Goal: Task Accomplishment & Management: Manage account settings

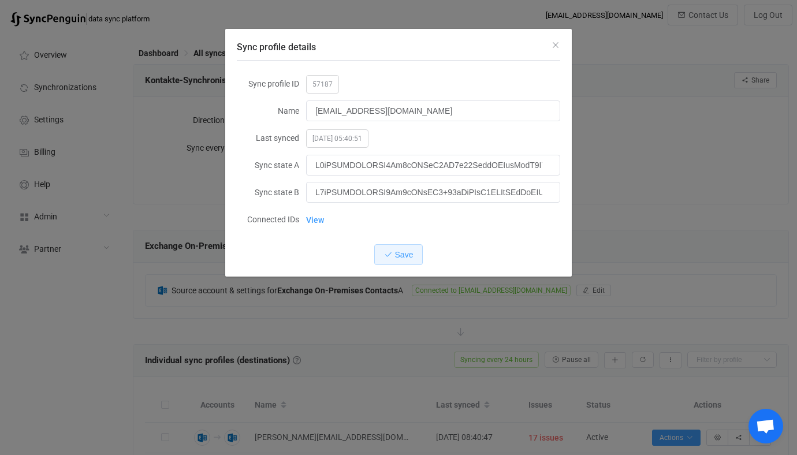
click at [111, 152] on div "Sync profile details Sync profile ID 57187 Name d.acs@IIG.AT Last synced 2025-0…" at bounding box center [398, 227] width 797 height 455
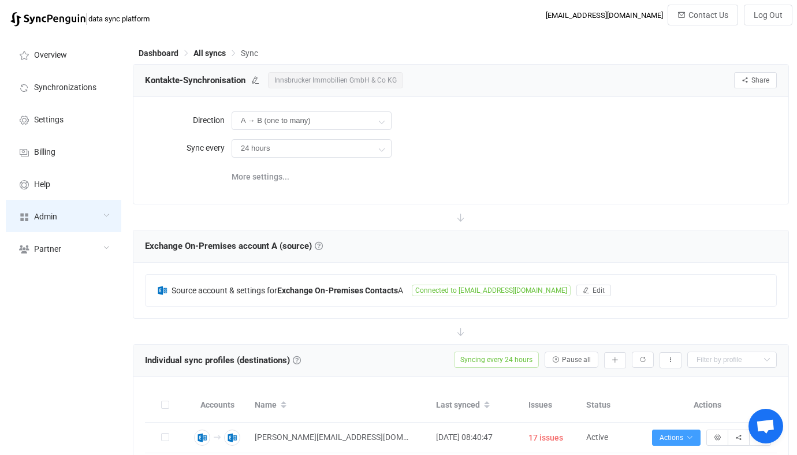
click at [57, 231] on div "Admin" at bounding box center [63, 216] width 115 height 32
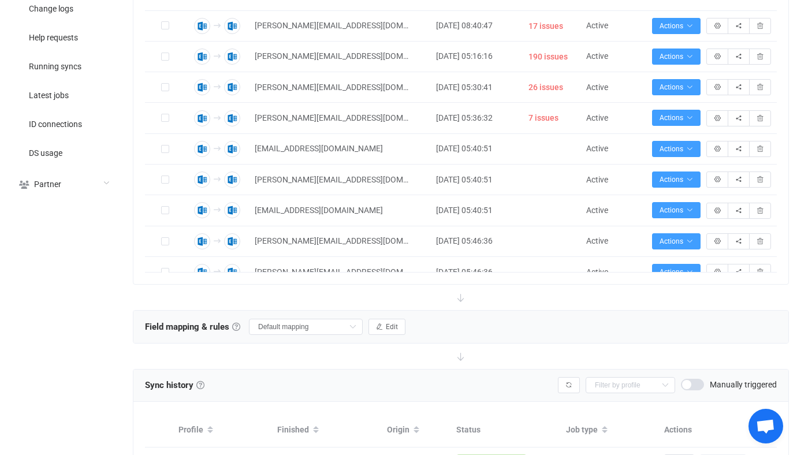
scroll to position [480, 0]
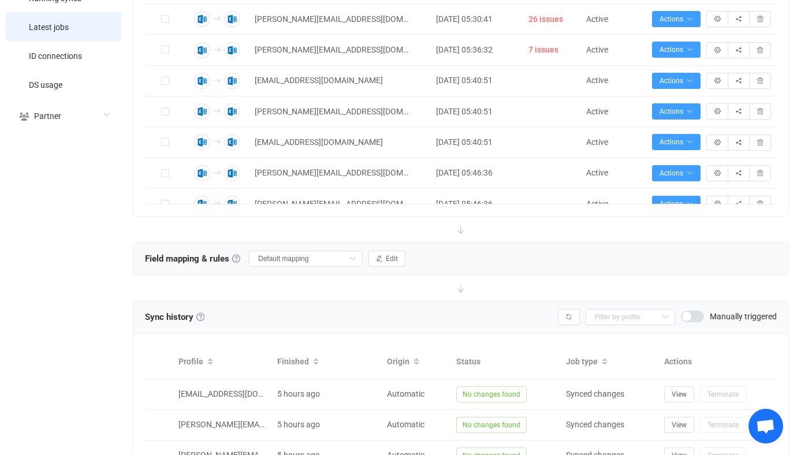
click at [104, 28] on li "Latest jobs" at bounding box center [63, 26] width 115 height 29
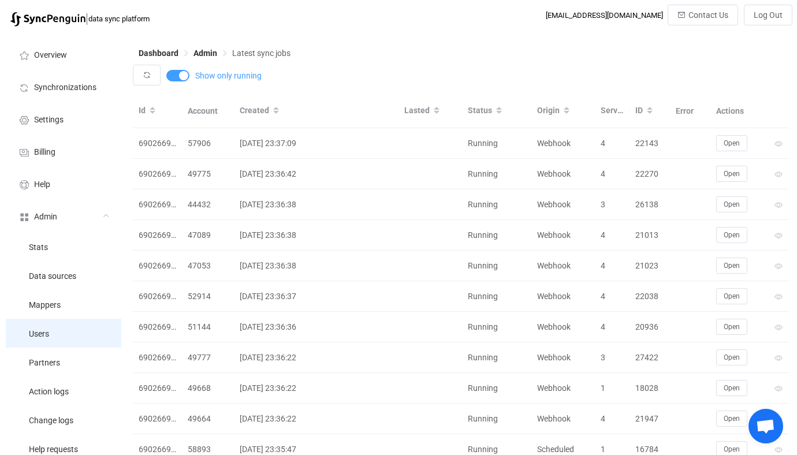
click at [69, 332] on li "Users" at bounding box center [63, 333] width 115 height 29
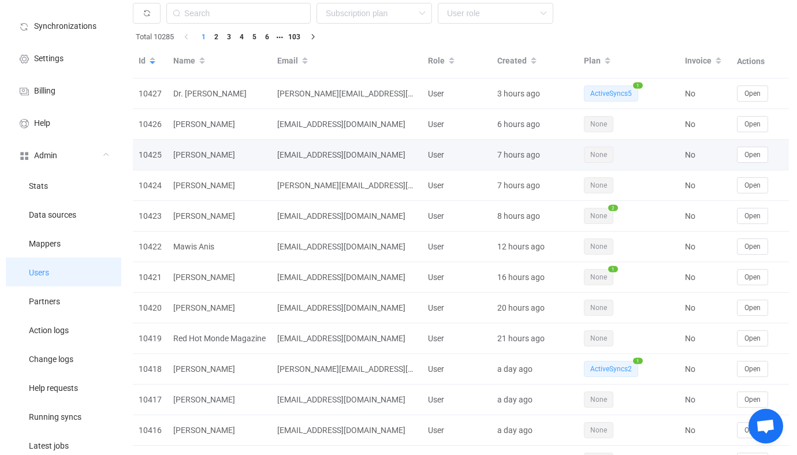
scroll to position [62, 0]
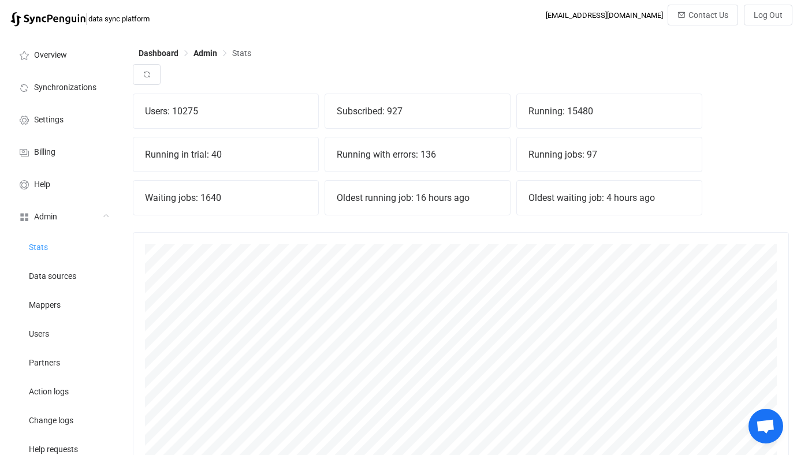
scroll to position [255, 656]
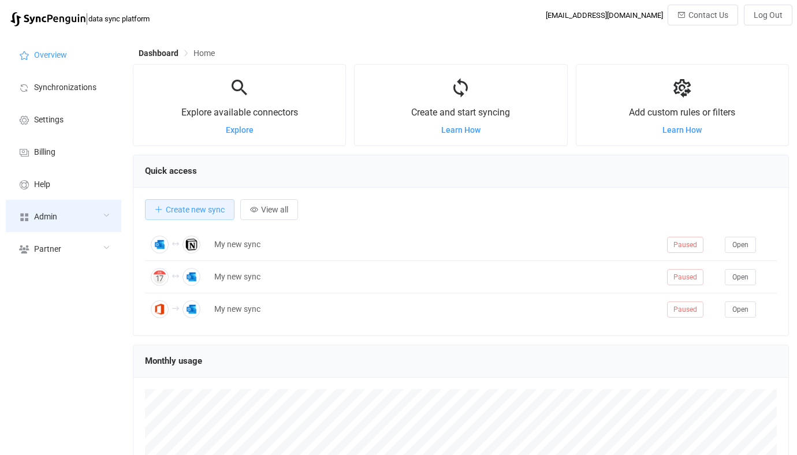
click at [68, 222] on div "Admin" at bounding box center [63, 216] width 115 height 32
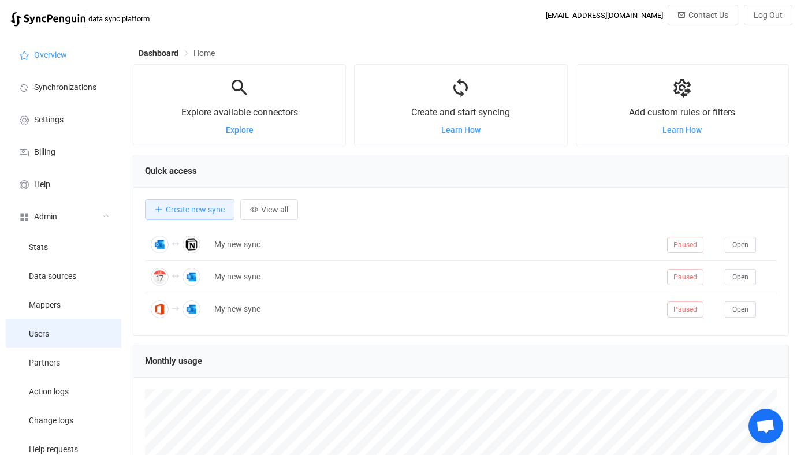
scroll to position [224, 656]
click at [76, 342] on li "Users" at bounding box center [63, 333] width 115 height 29
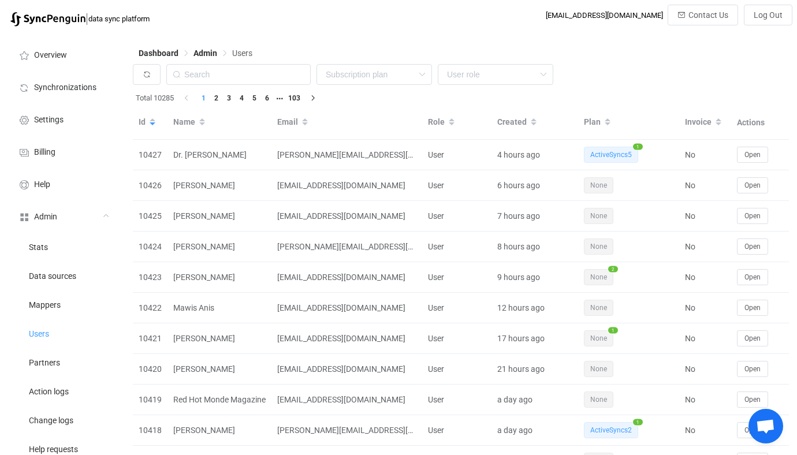
click at [240, 86] on div "None Single SingleYearly SinglePlus SinglePlusYearly Team TeamYearly TeamPlus T…" at bounding box center [461, 77] width 656 height 27
click at [246, 77] on input "text" at bounding box center [238, 74] width 144 height 21
paste input "isobel.riding@gmail.com"
type input "isobel.riding@gmail.com"
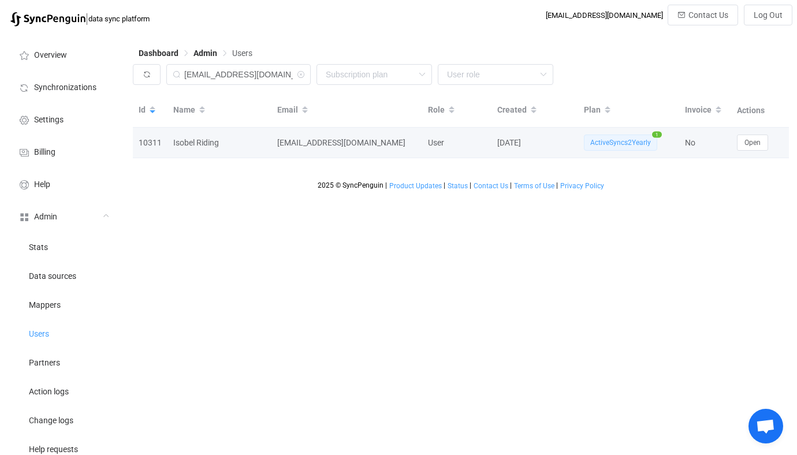
click at [725, 149] on div "No" at bounding box center [705, 142] width 52 height 13
click at [738, 146] on button "Open" at bounding box center [752, 142] width 31 height 16
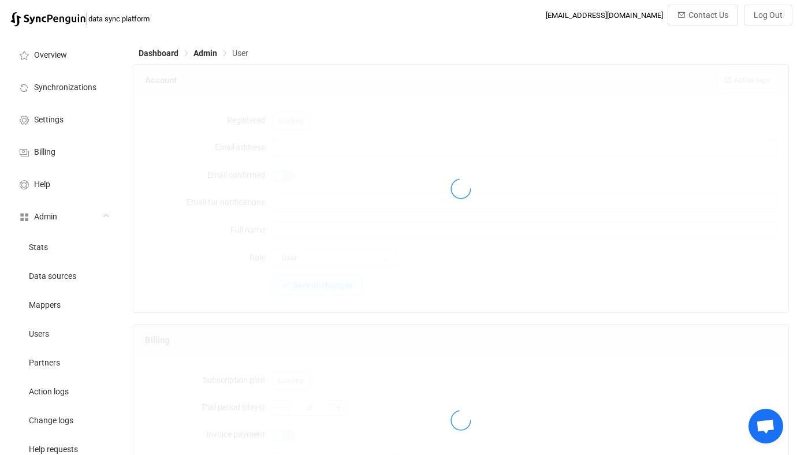
type input "isobel.riding@gmail.com"
type input "Isobel Riding"
type input "14"
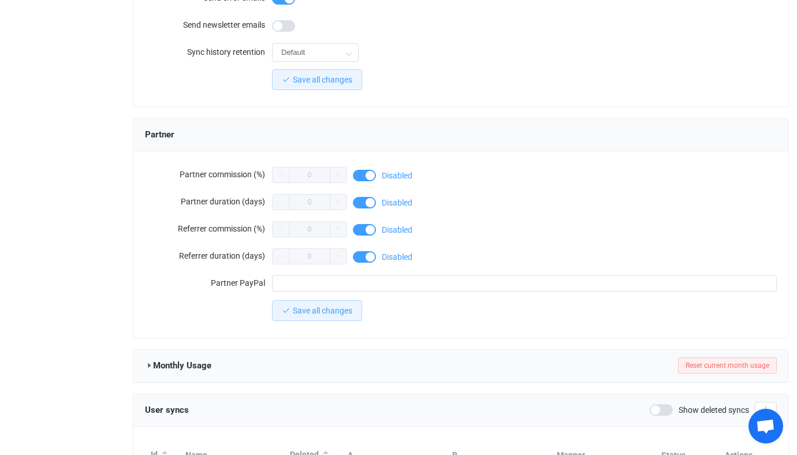
scroll to position [1006, 0]
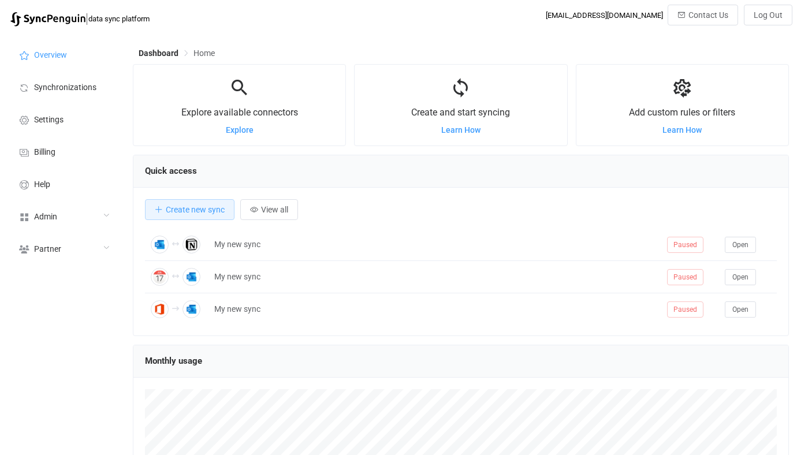
scroll to position [224, 656]
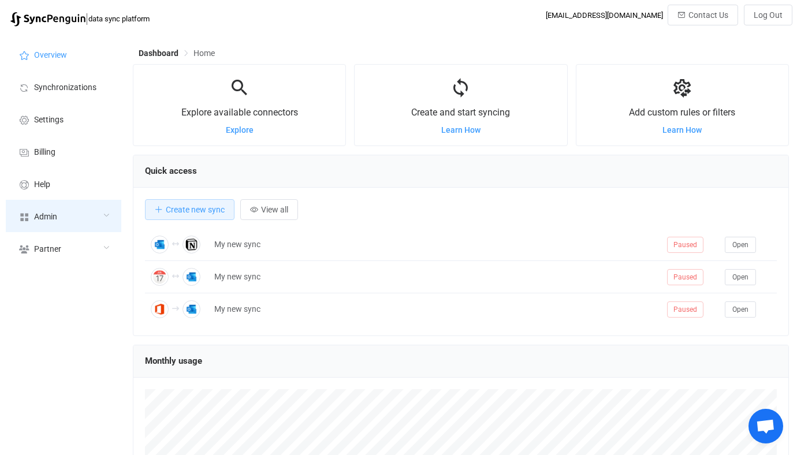
click at [57, 212] on div "Admin" at bounding box center [63, 216] width 115 height 32
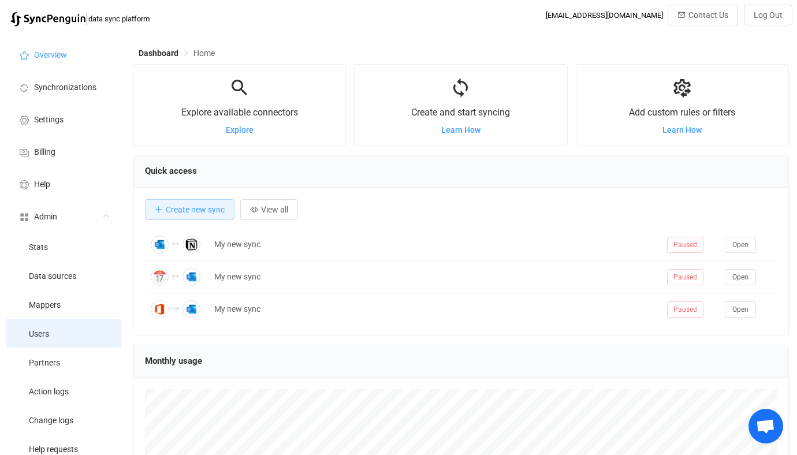
click at [56, 329] on li "Users" at bounding box center [63, 333] width 115 height 29
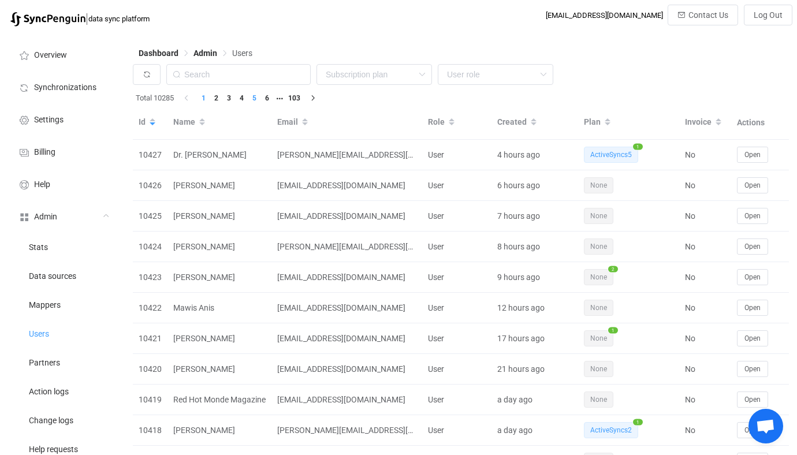
click at [255, 94] on li "5" at bounding box center [254, 98] width 13 height 13
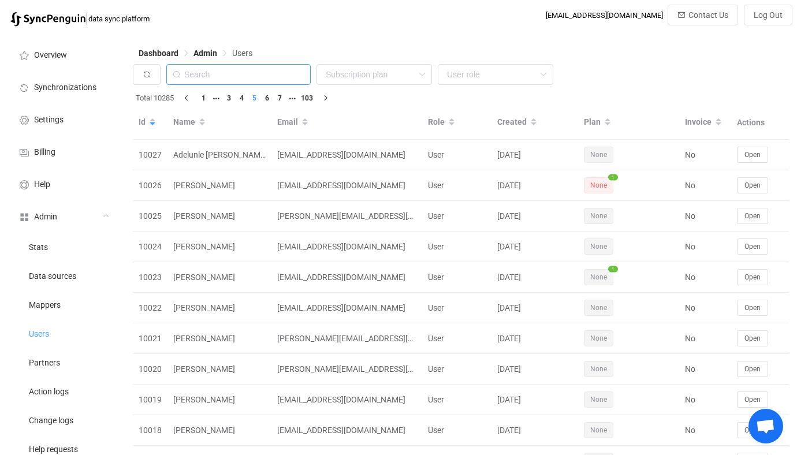
click at [258, 76] on input "text" at bounding box center [238, 74] width 144 height 21
paste input "[EMAIL_ADDRESS][DOMAIN_NAME]"
type input "[EMAIL_ADDRESS][DOMAIN_NAME]"
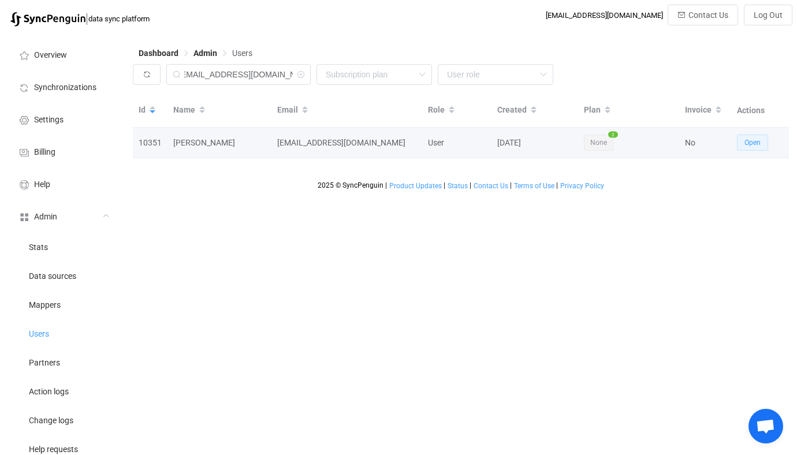
click at [753, 143] on span "Open" at bounding box center [752, 143] width 16 height 8
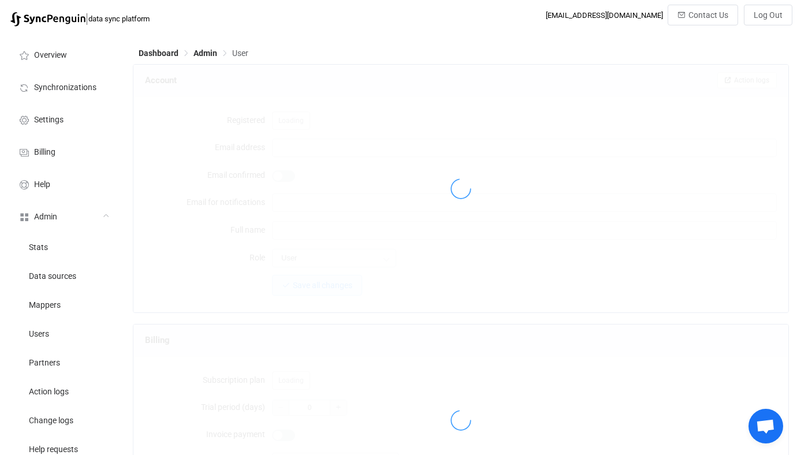
type input "[EMAIL_ADDRESS][DOMAIN_NAME]"
type input "[PERSON_NAME]"
type input "14"
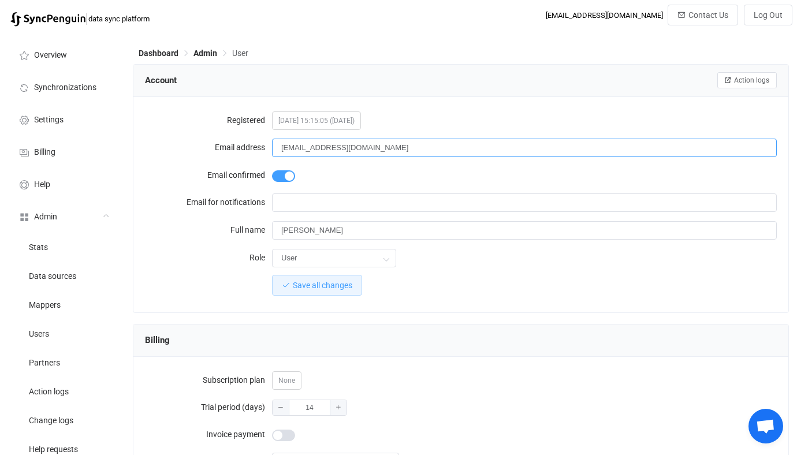
click at [309, 143] on input "[EMAIL_ADDRESS][DOMAIN_NAME]" at bounding box center [524, 148] width 504 height 18
click at [293, 232] on input "[PERSON_NAME]" at bounding box center [524, 230] width 504 height 18
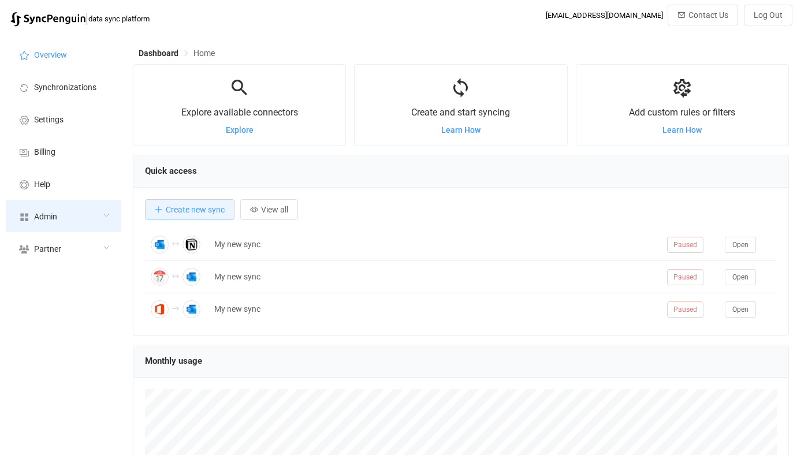
click at [48, 225] on div "Admin" at bounding box center [63, 216] width 115 height 32
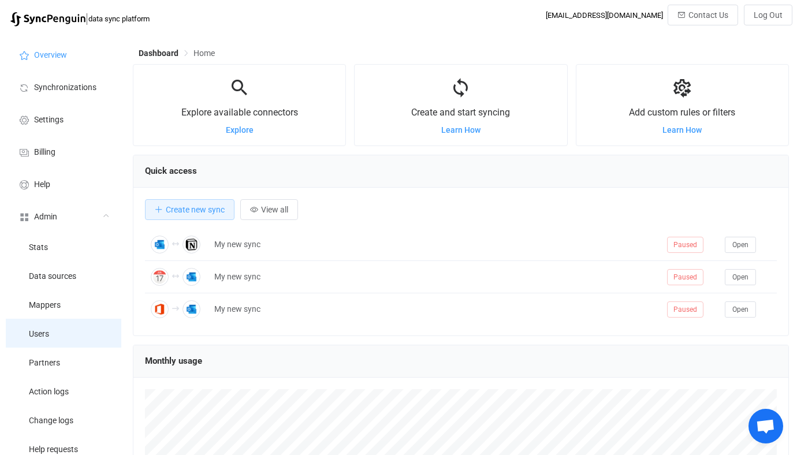
scroll to position [224, 656]
click at [65, 335] on li "Users" at bounding box center [63, 333] width 115 height 29
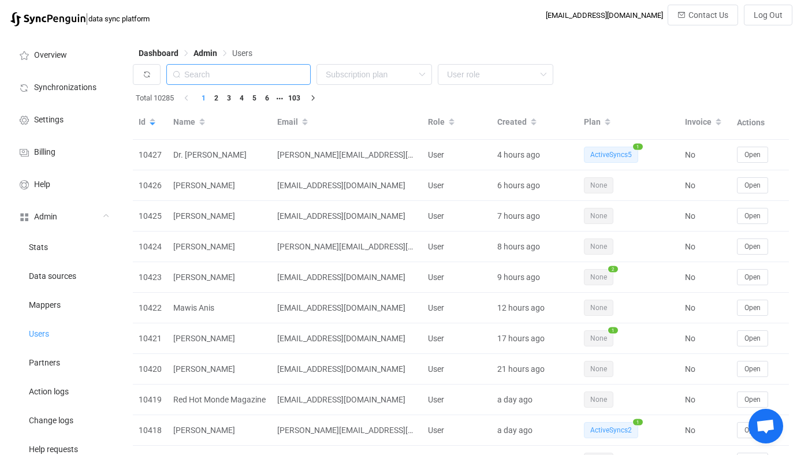
click at [278, 73] on input "text" at bounding box center [238, 74] width 144 height 21
paste input "[EMAIL_ADDRESS][DOMAIN_NAME]"
type input "[EMAIL_ADDRESS][DOMAIN_NAME]"
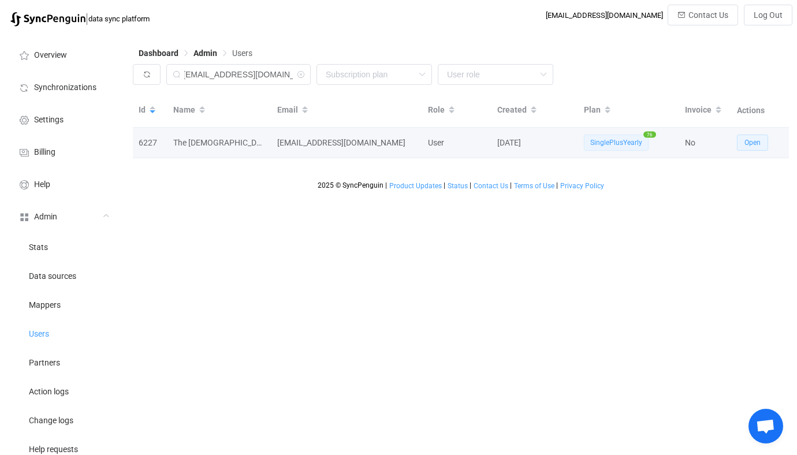
click at [765, 143] on button "Open" at bounding box center [752, 142] width 31 height 16
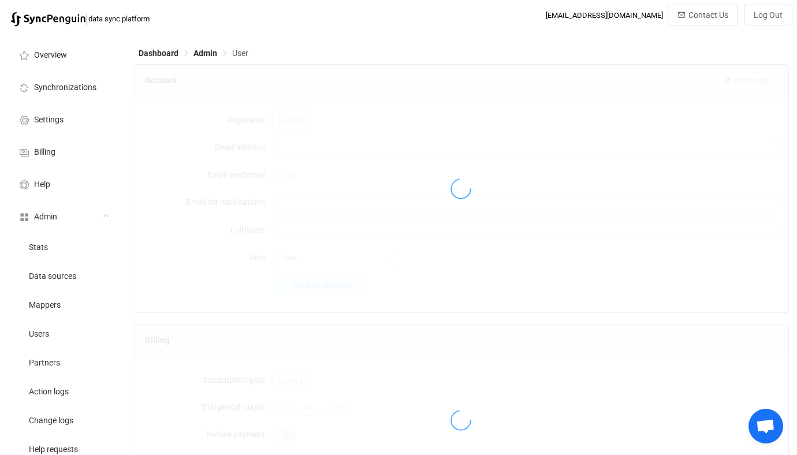
type input "[EMAIL_ADDRESS][DOMAIN_NAME]"
type input "The [DEMOGRAPHIC_DATA] of [GEOGRAPHIC_DATA][US_STATE]"
type input "56"
type input "15"
type input "3 days"
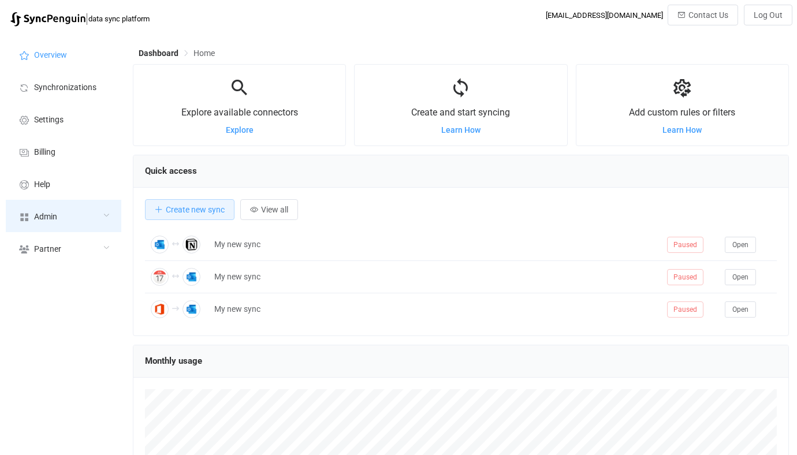
scroll to position [224, 656]
click at [94, 211] on div "Admin" at bounding box center [63, 216] width 115 height 32
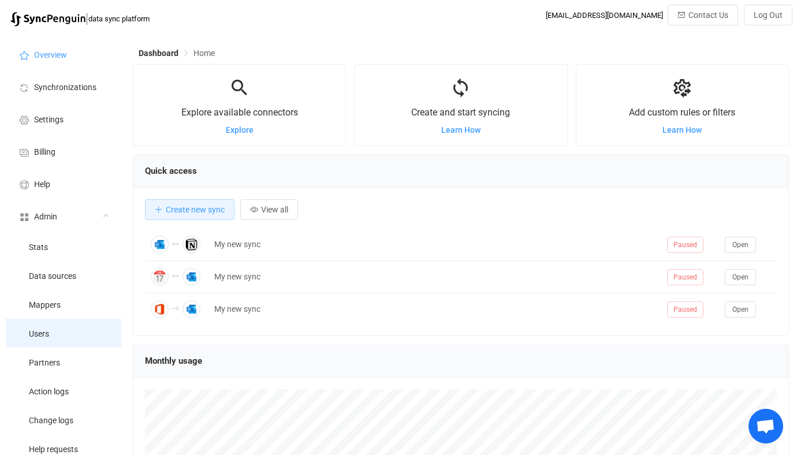
click at [66, 338] on li "Users" at bounding box center [63, 333] width 115 height 29
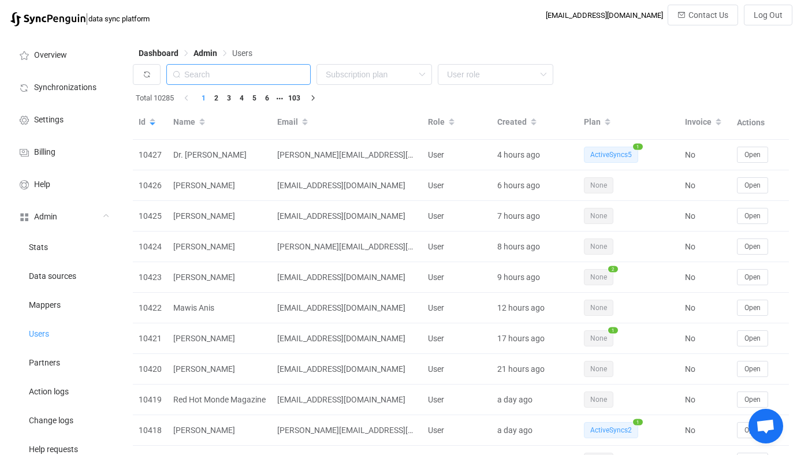
click at [267, 74] on input "text" at bounding box center [238, 74] width 144 height 21
paste input "[EMAIL_ADDRESS][DOMAIN_NAME]"
type input "[EMAIL_ADDRESS][DOMAIN_NAME]"
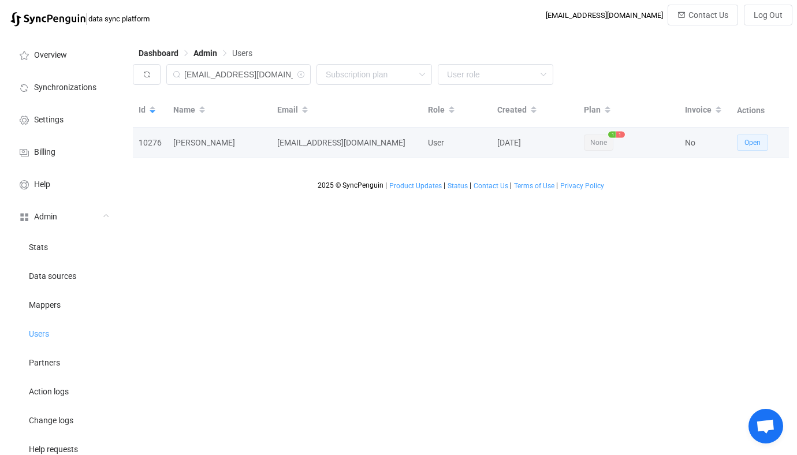
click at [749, 148] on button "Open" at bounding box center [752, 142] width 31 height 16
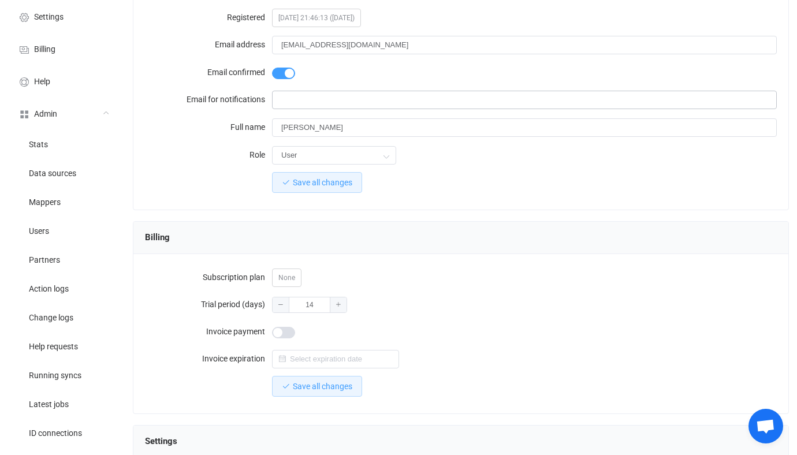
scroll to position [111, 0]
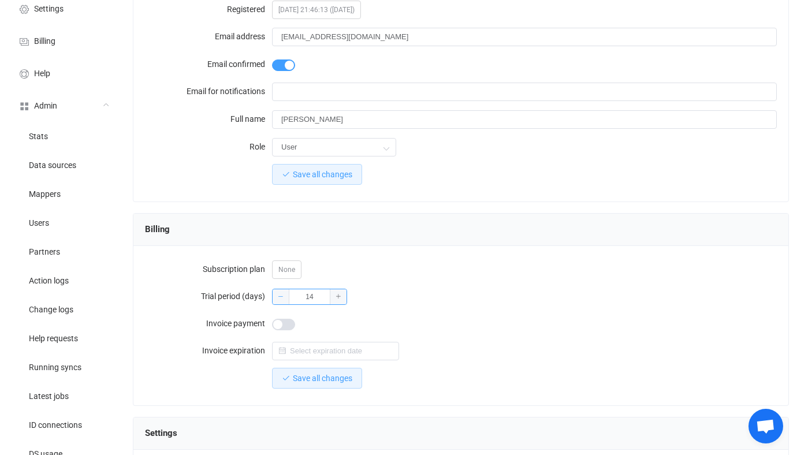
drag, startPoint x: 320, startPoint y: 293, endPoint x: 288, endPoint y: 293, distance: 32.3
click at [288, 293] on div "14" at bounding box center [309, 297] width 75 height 16
type input "34"
click at [328, 378] on span "Save all changes" at bounding box center [322, 377] width 59 height 9
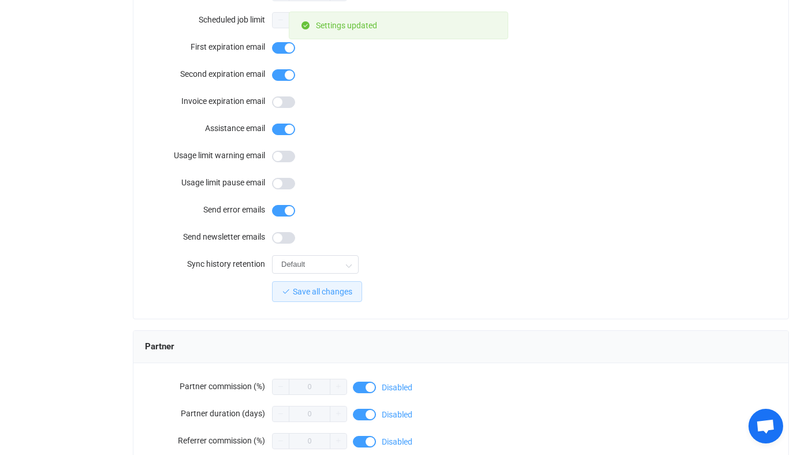
scroll to position [1006, 0]
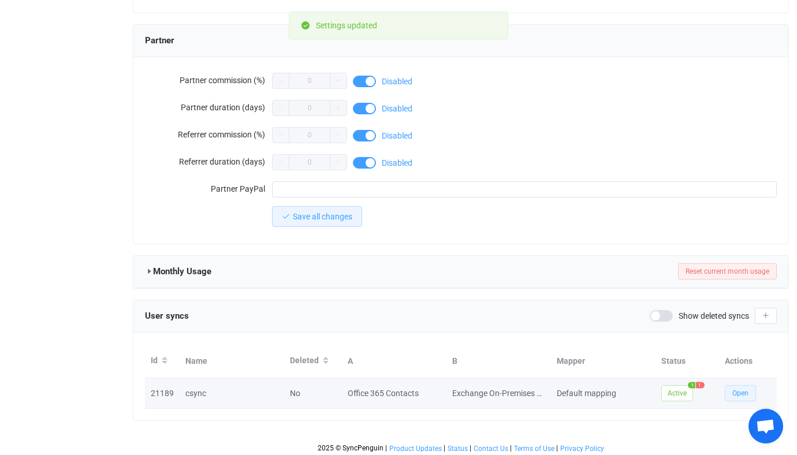
click at [726, 386] on button "Open" at bounding box center [739, 393] width 31 height 16
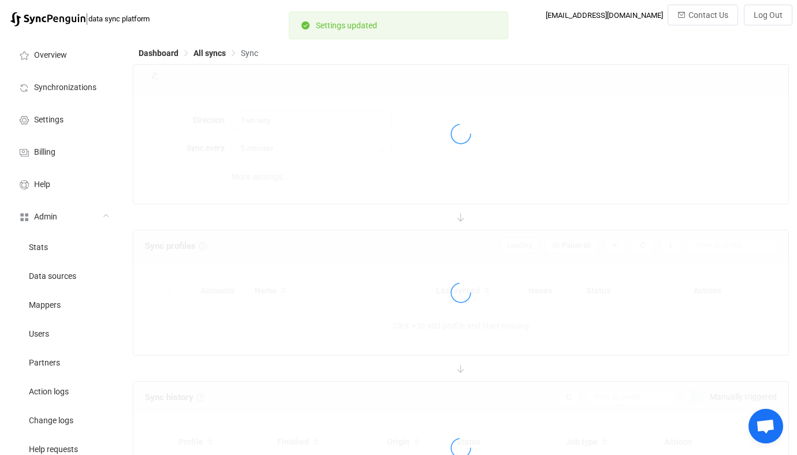
type input "Exchange On-Premises → Office 365"
type input "10 minutes"
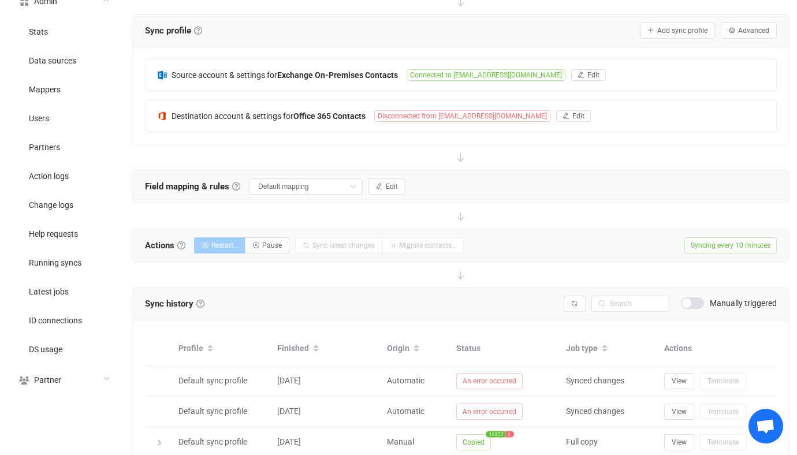
scroll to position [142, 0]
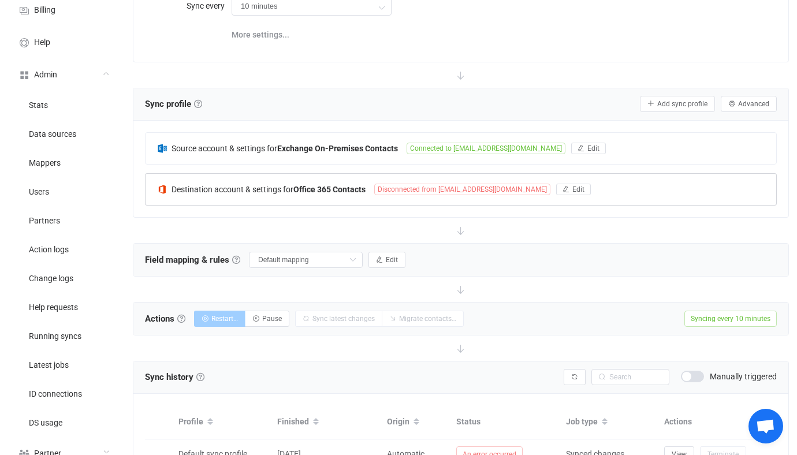
click at [412, 189] on span "Disconnected from [EMAIL_ADDRESS][DOMAIN_NAME]" at bounding box center [462, 190] width 176 height 12
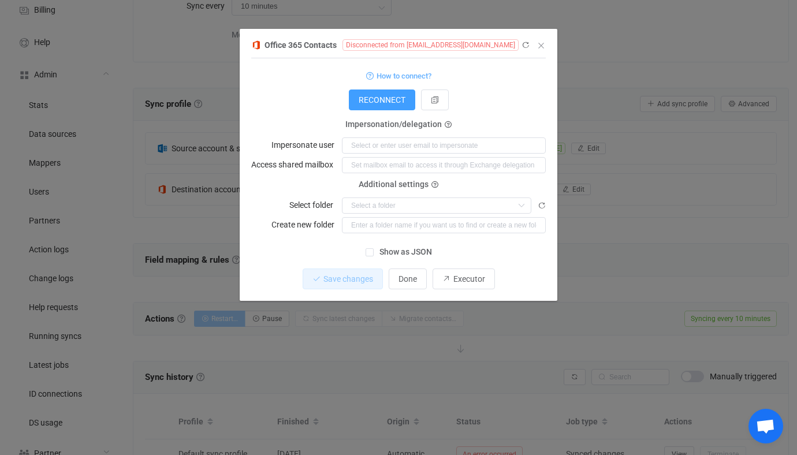
click at [166, 261] on div "Office 365 Contacts Disconnected from [EMAIL_ADDRESS][DOMAIN_NAME] 1 { { "conne…" at bounding box center [398, 227] width 797 height 455
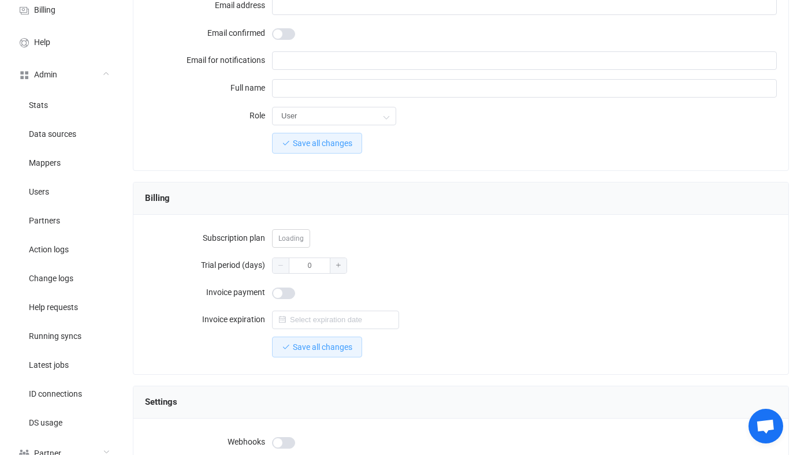
scroll to position [1006, 0]
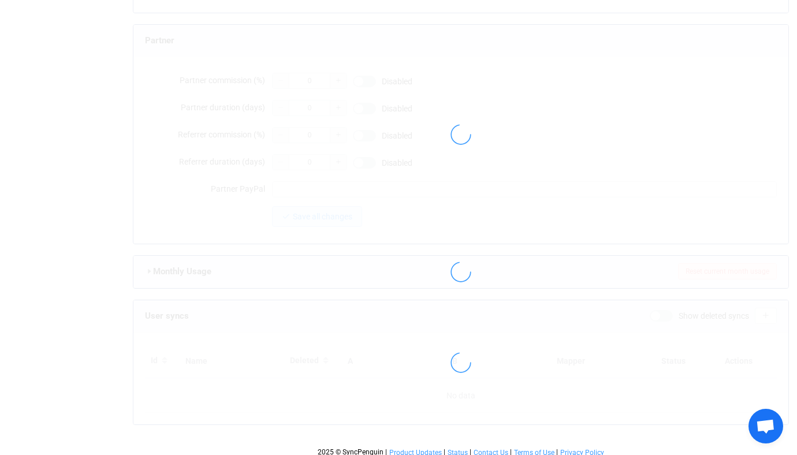
type input "[EMAIL_ADDRESS][DOMAIN_NAME]"
type input "[PERSON_NAME]"
type input "34"
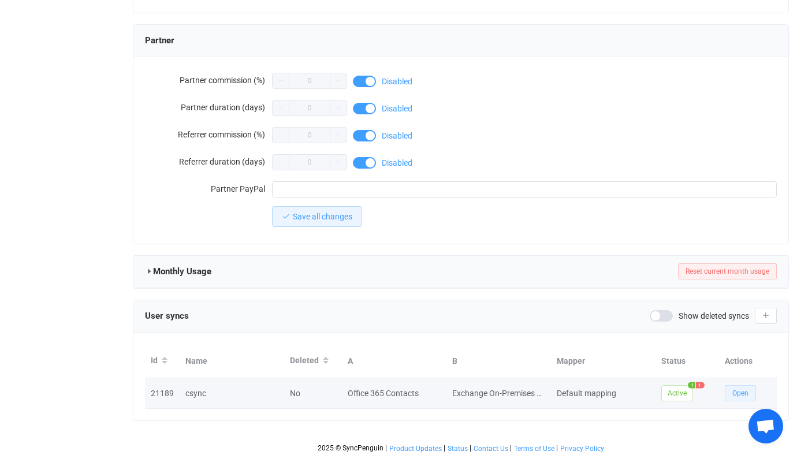
click at [740, 385] on button "Open" at bounding box center [739, 393] width 31 height 16
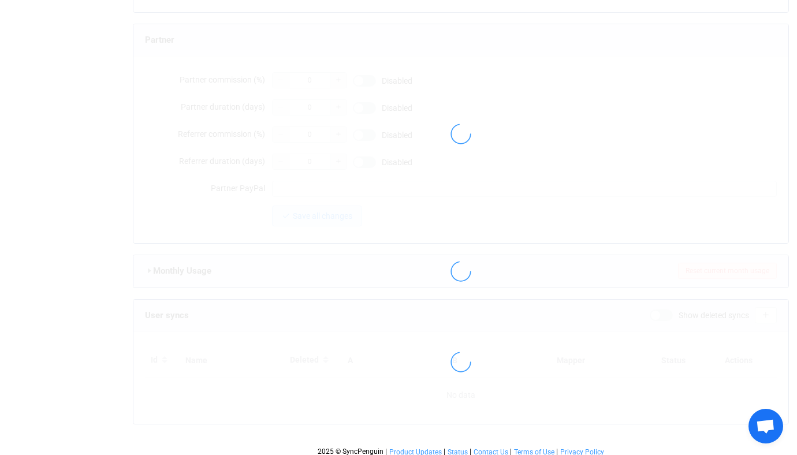
type input "[EMAIL_ADDRESS][DOMAIN_NAME]"
type input "[PERSON_NAME]"
type input "34"
